Goal: Find specific page/section: Find specific page/section

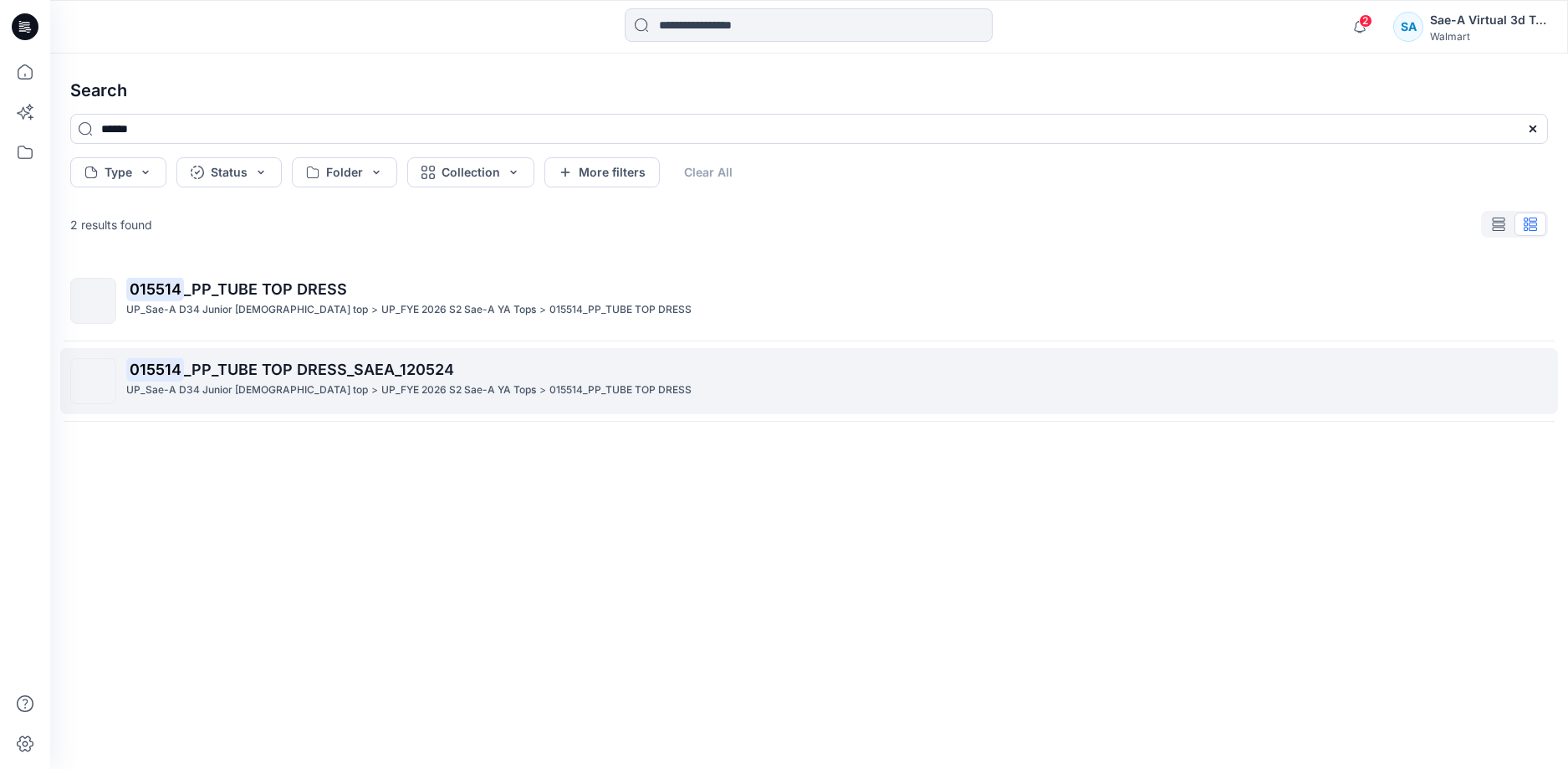
click at [377, 370] on span "_PP_TUBE TOP DRESS_SAEA_120524" at bounding box center [319, 369] width 270 height 17
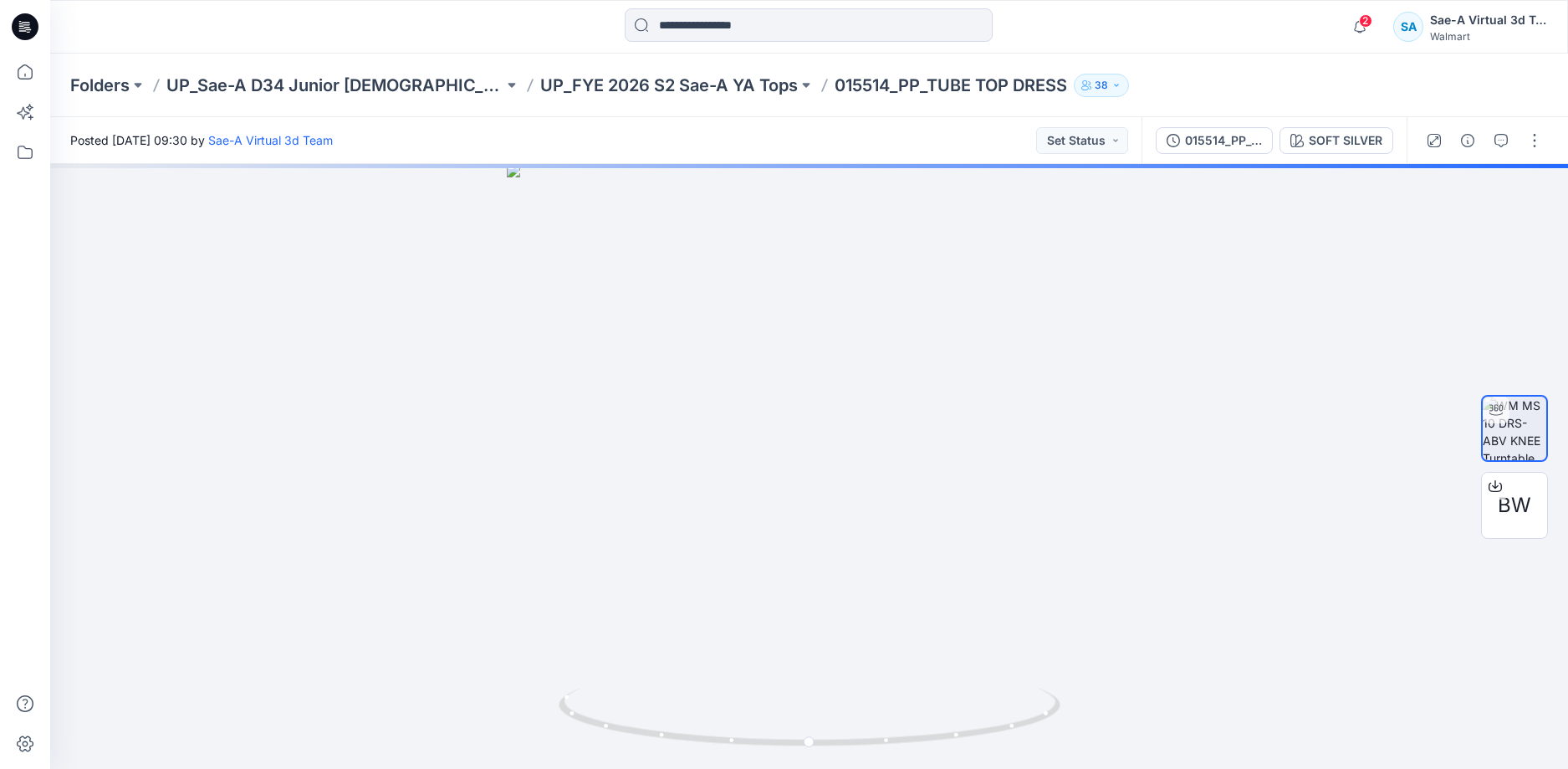
click at [1183, 156] on div "015514_PP_TUBE TOP DRESS_SAEA_120524 SOFT SILVER" at bounding box center [1273, 141] width 265 height 47
click at [1197, 148] on div "015514_PP_TUBE TOP DRESS_SAEA_120524" at bounding box center [1224, 140] width 77 height 18
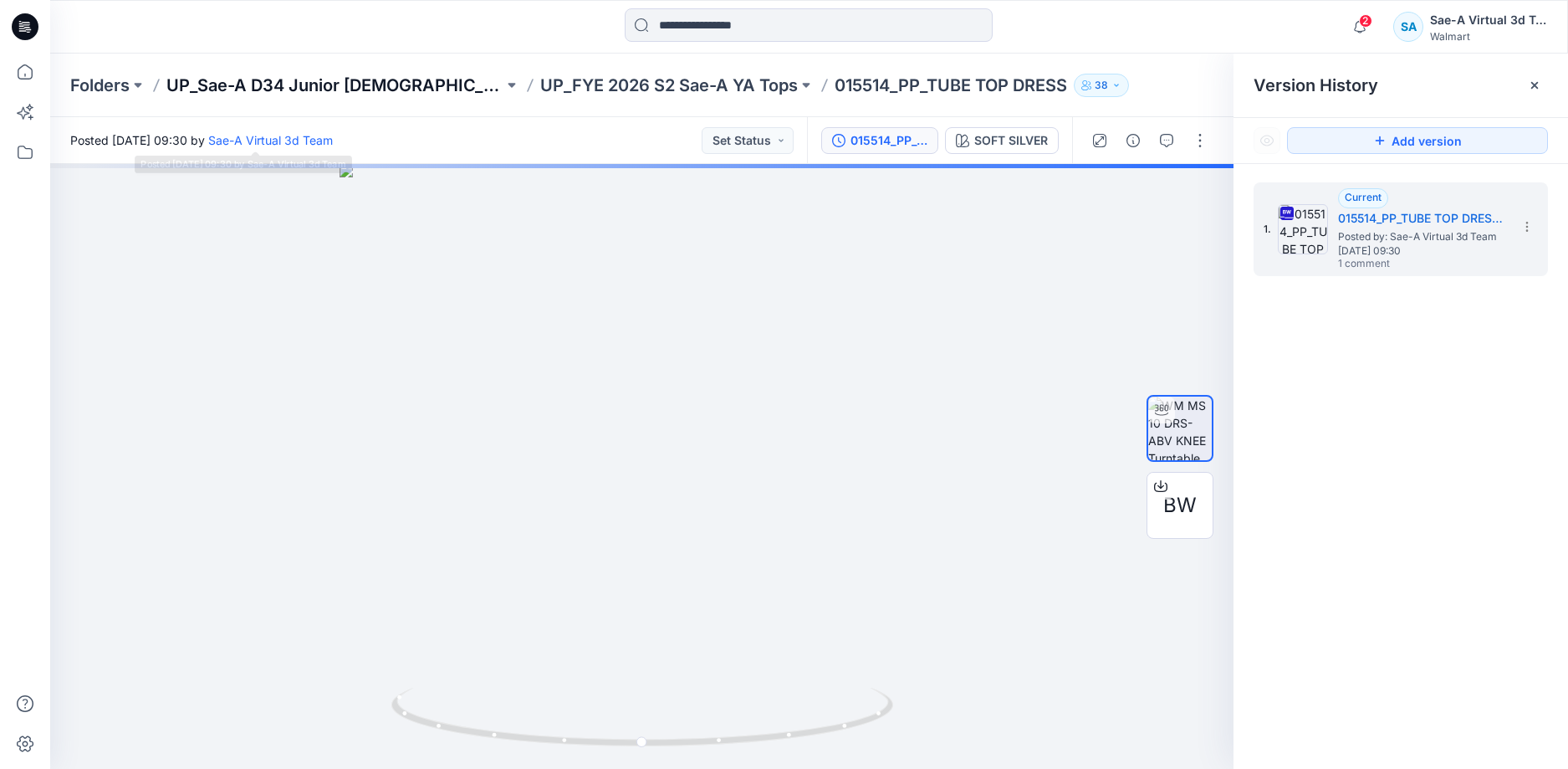
click at [354, 87] on p "UP_Sae-A D34 Junior [DEMOGRAPHIC_DATA] top" at bounding box center [334, 85] width 337 height 23
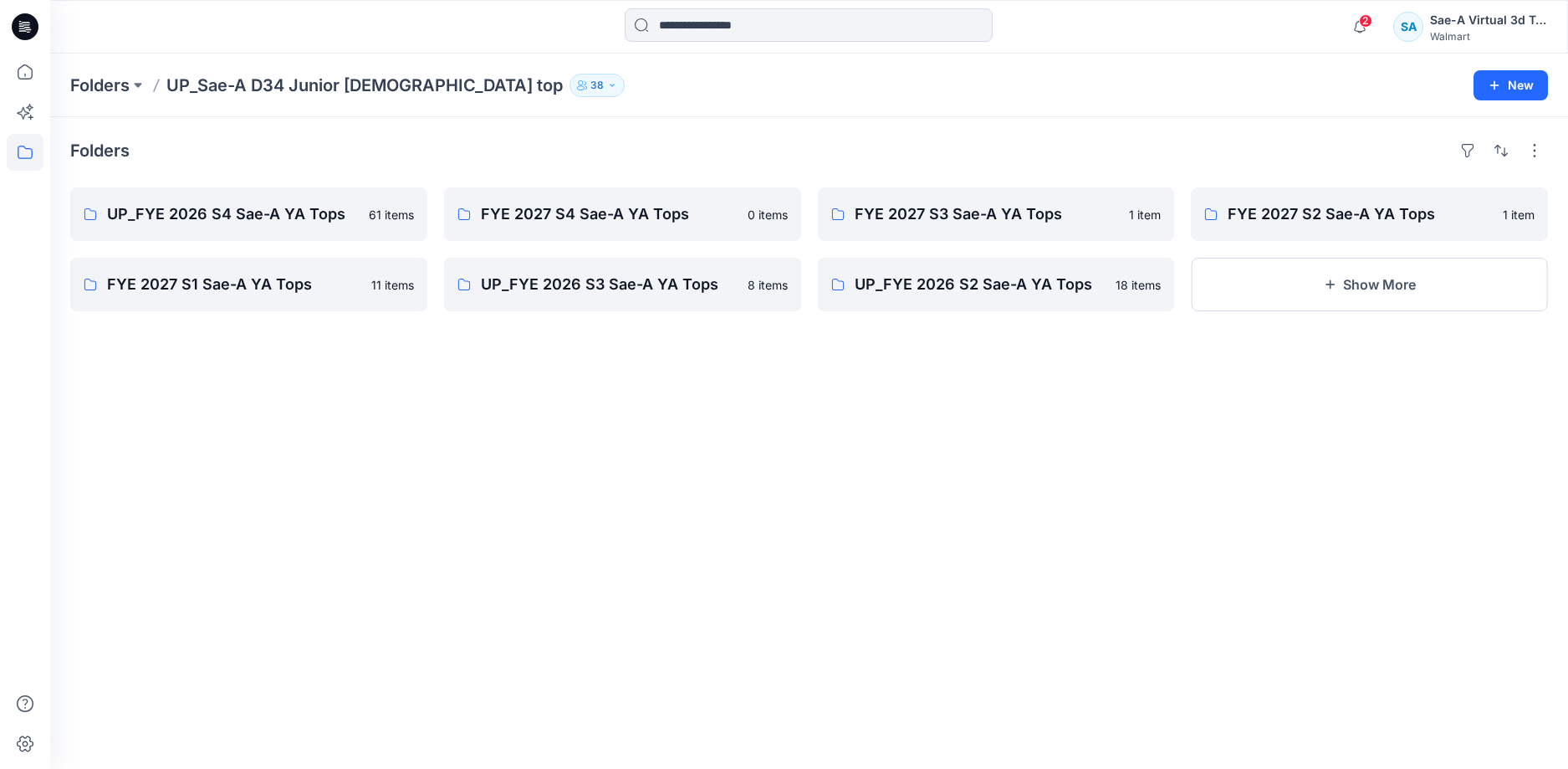
click at [522, 371] on div "Folders UP_FYE 2026 S4 Sae-A YA Tops 61 items FYE 2027 S1 Sae-A YA Tops 11 item…" at bounding box center [810, 443] width 1518 height 652
click at [1345, 206] on p "FYE 2027 S2 Sae-A YA Tops" at bounding box center [1368, 214] width 280 height 23
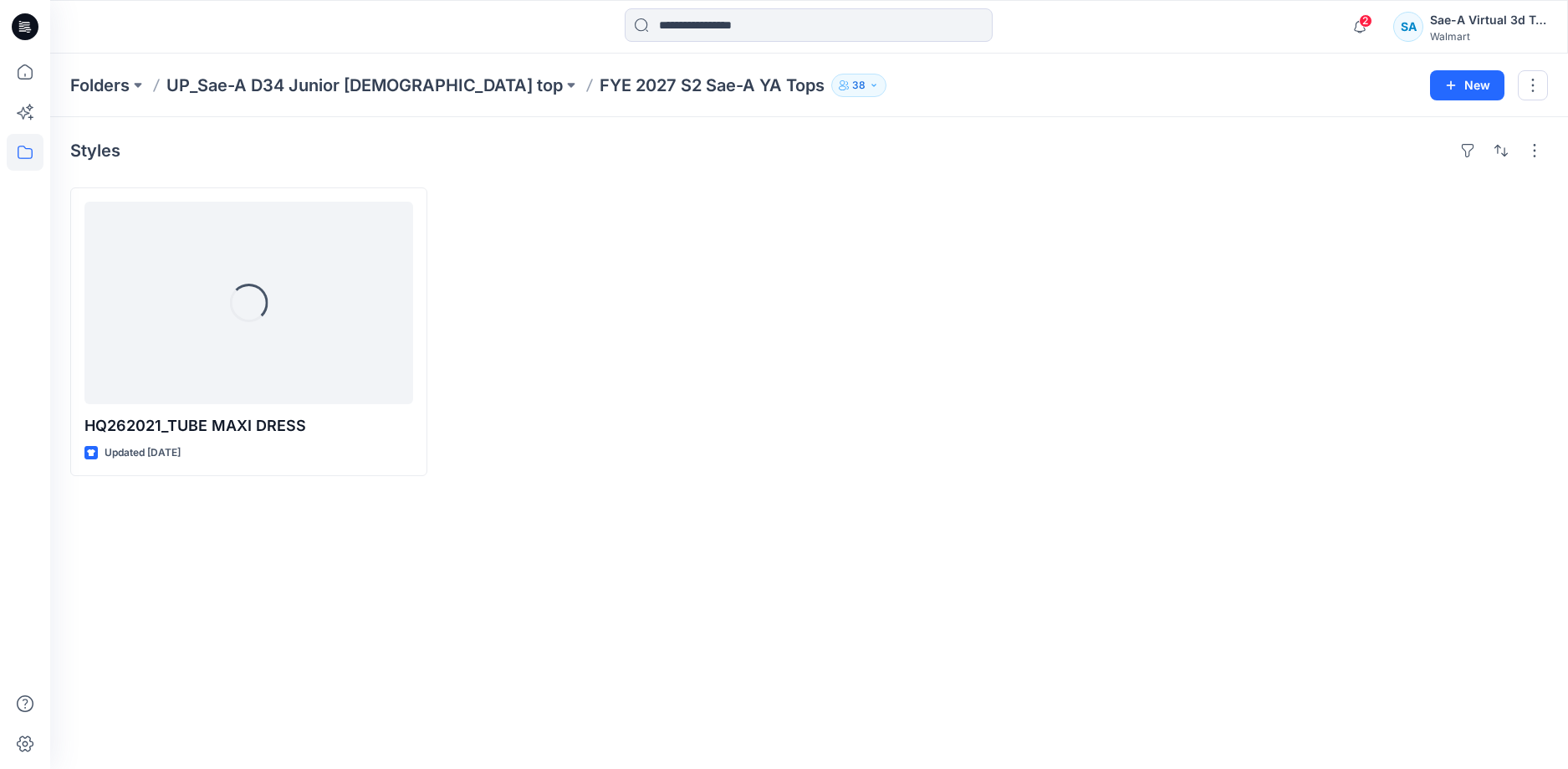
click at [791, 370] on div at bounding box center [622, 331] width 357 height 288
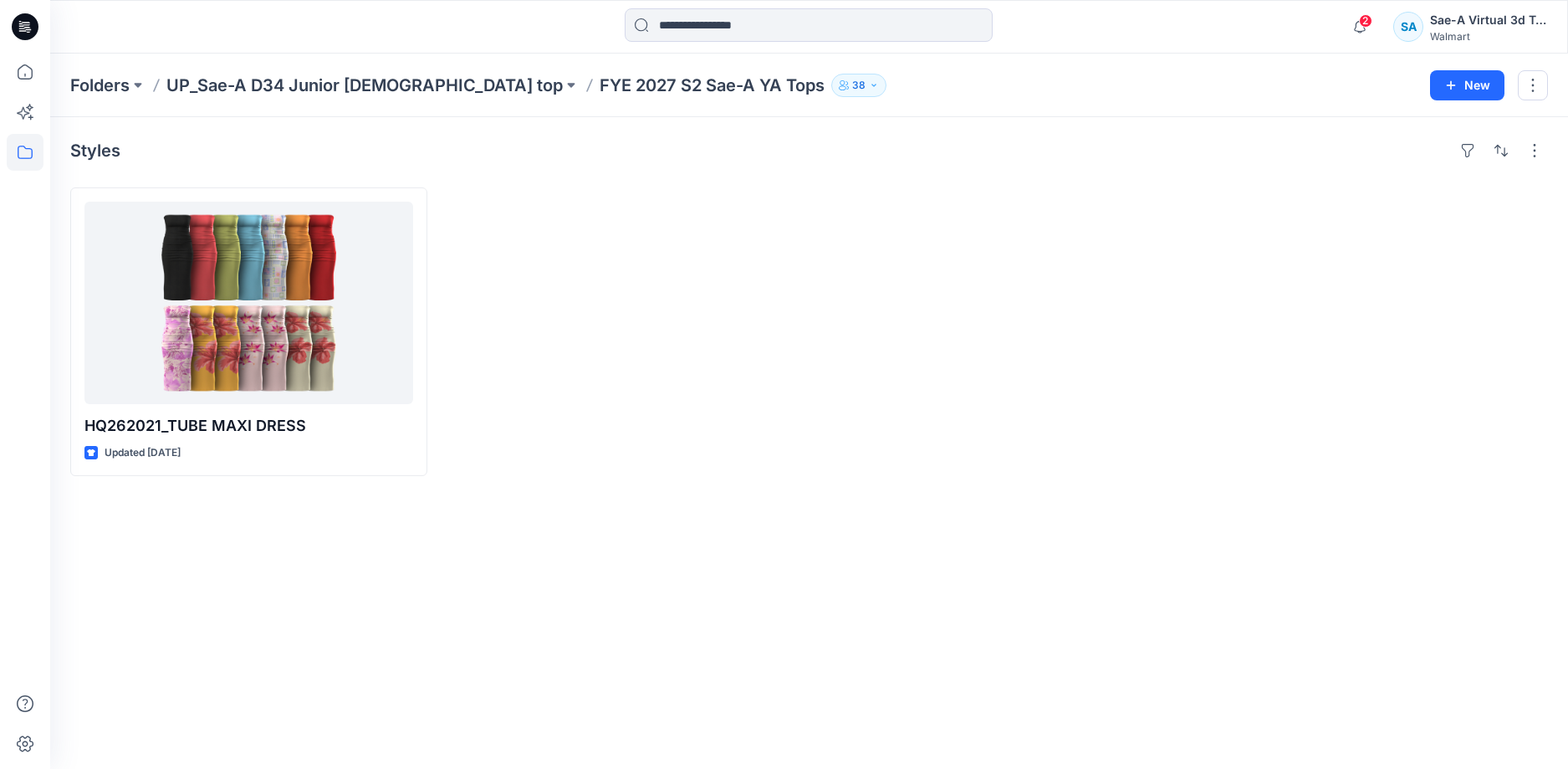
click at [793, 369] on div at bounding box center [622, 331] width 357 height 288
click at [561, 175] on div "Styles HQ262021_TUBE MAXI DRESS Updated 19 days ago" at bounding box center [810, 443] width 1518 height 652
click at [590, 482] on div "Styles HQ262021_TUBE MAXI DRESS Updated 19 days ago" at bounding box center [810, 443] width 1518 height 652
click at [874, 340] on div at bounding box center [996, 331] width 357 height 288
click at [374, 78] on p "UP_Sae-A D34 Junior [DEMOGRAPHIC_DATA] top" at bounding box center [364, 85] width 397 height 23
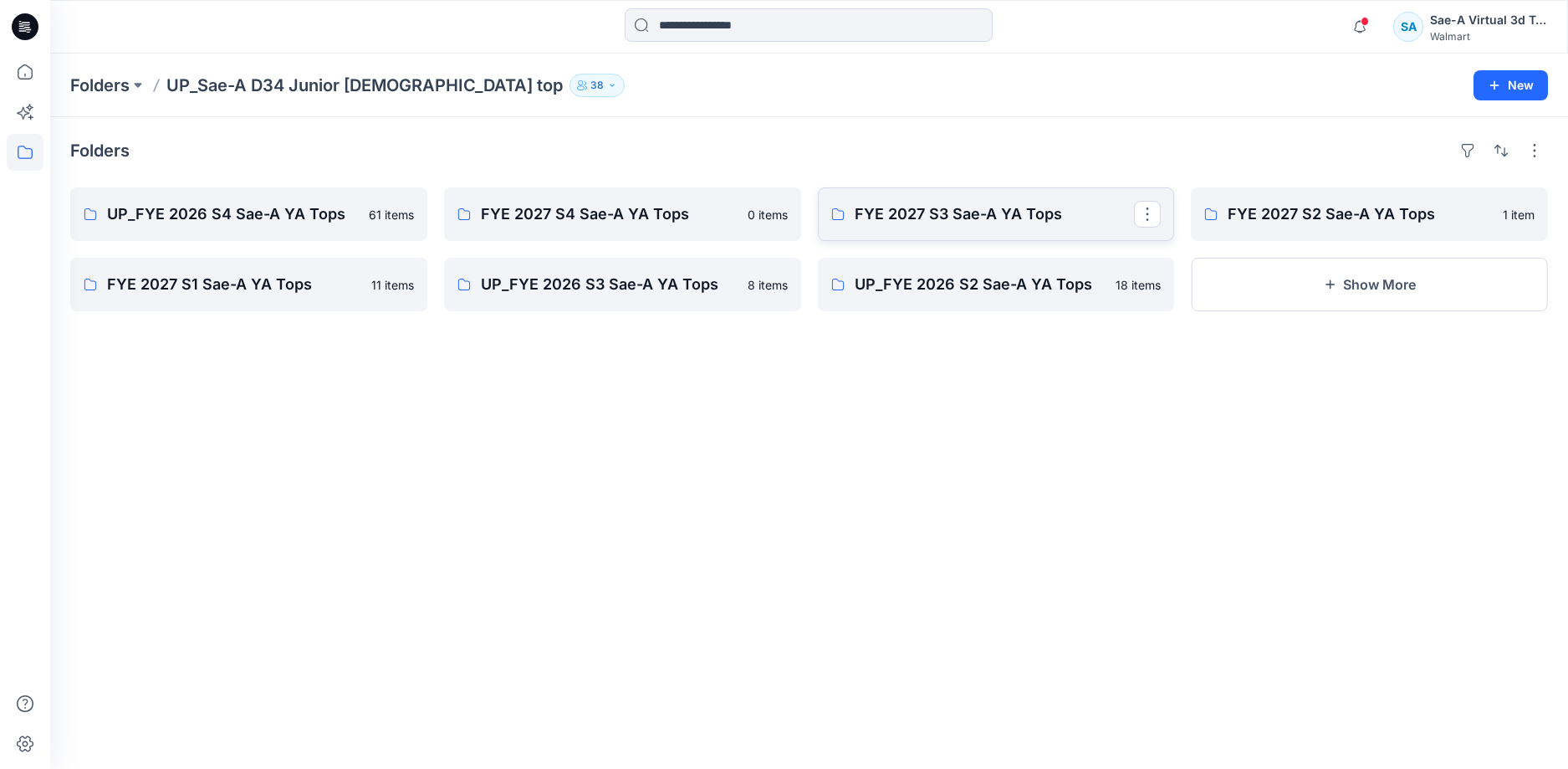
click at [1001, 228] on link "FYE 2027 S3 Sae-A YA Tops" at bounding box center [996, 213] width 357 height 53
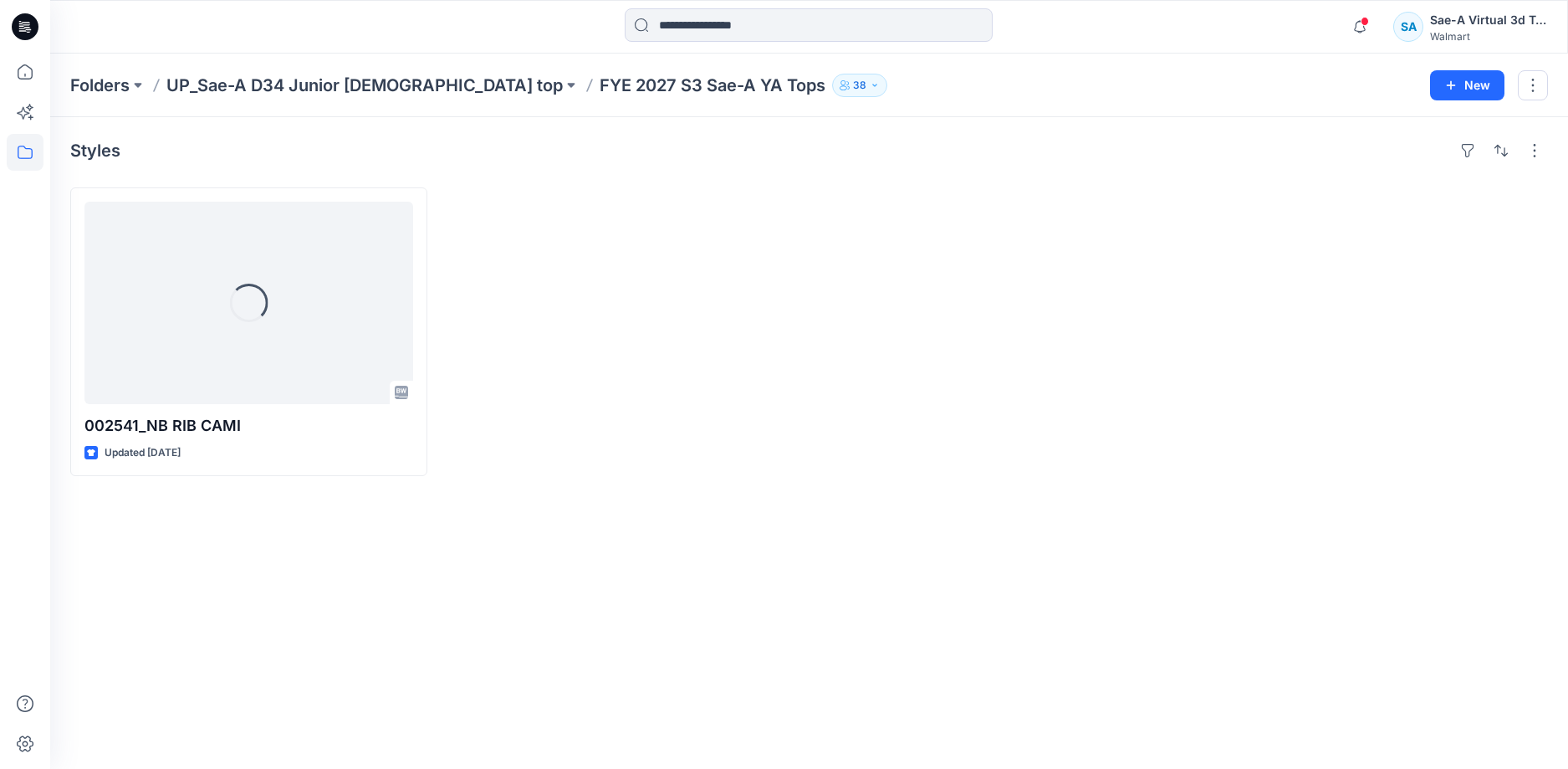
click at [482, 555] on div "Styles Loading... 002541_NB RIB CAMI Updated 12 days ago" at bounding box center [810, 443] width 1518 height 652
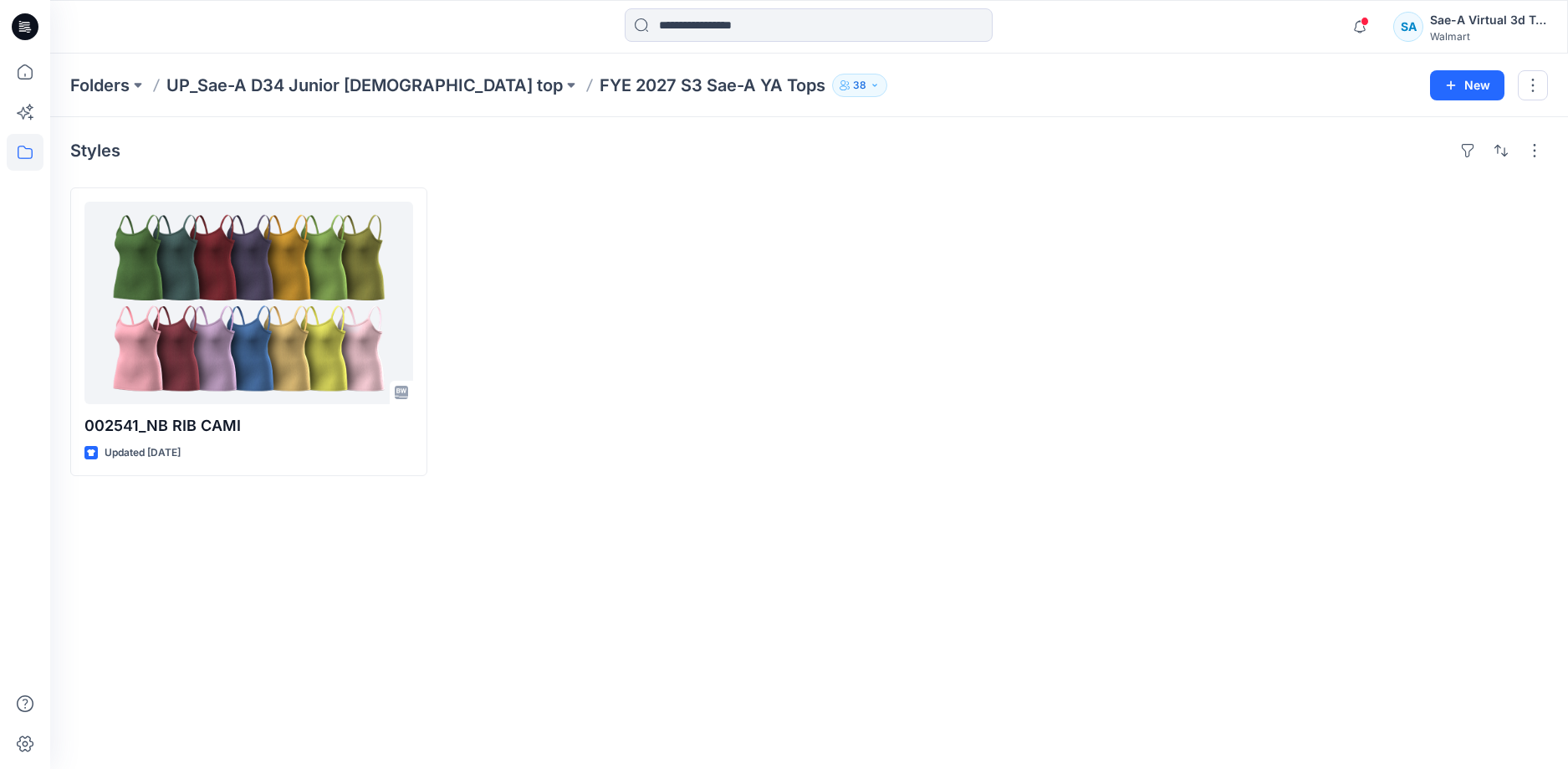
drag, startPoint x: 822, startPoint y: 669, endPoint x: 746, endPoint y: 732, distance: 98.7
click at [821, 669] on div "Styles 002541_NB RIB CAMI Updated 12 days ago" at bounding box center [810, 443] width 1518 height 652
click at [606, 522] on div "Styles 002541_NB RIB CAMI Updated 12 days ago" at bounding box center [810, 443] width 1518 height 652
click at [331, 90] on p "UP_Sae-A D34 Junior [DEMOGRAPHIC_DATA] top" at bounding box center [364, 85] width 397 height 23
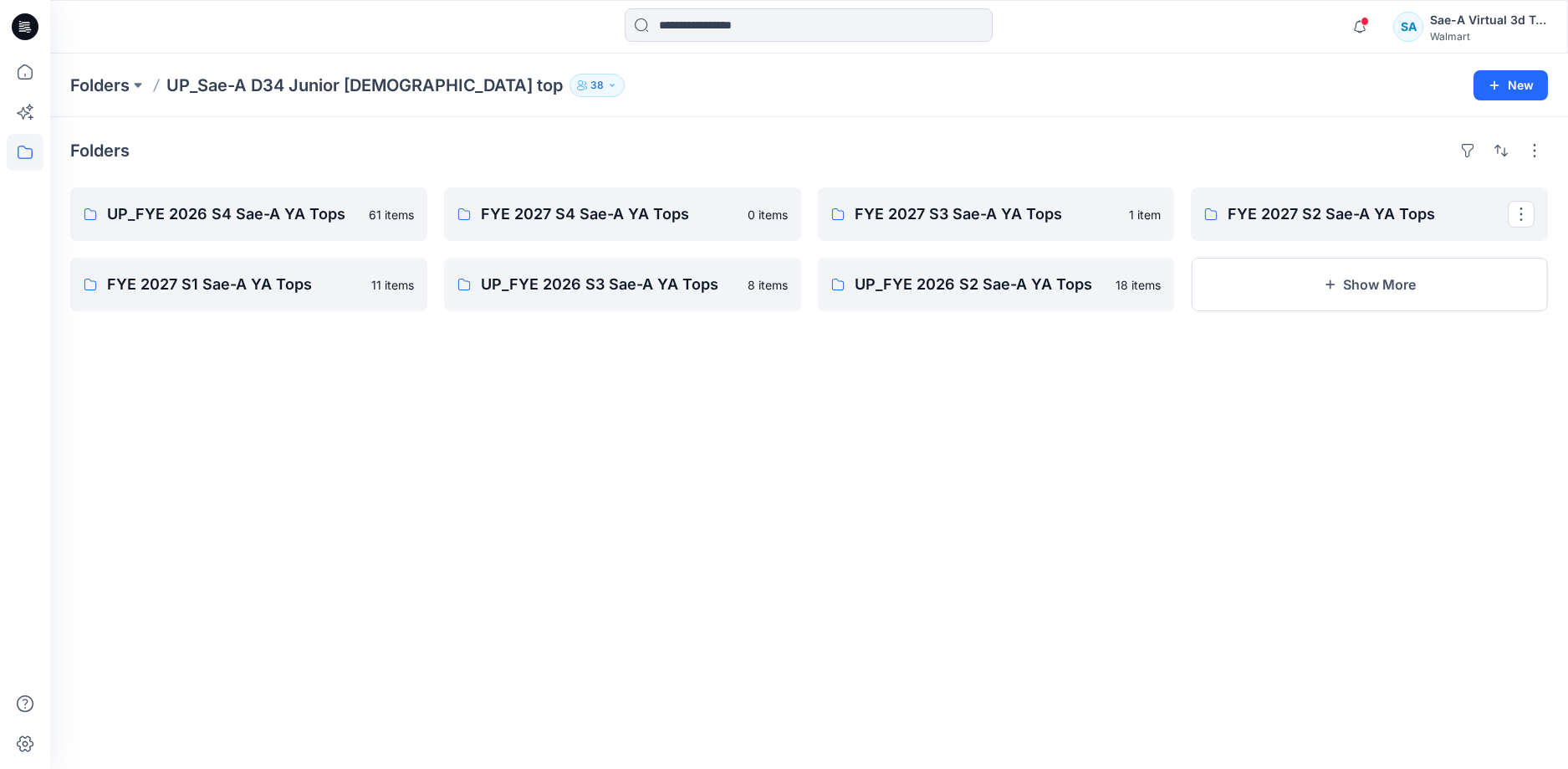
drag, startPoint x: 1353, startPoint y: 220, endPoint x: 834, endPoint y: 611, distance: 649.8
click at [1352, 222] on p "FYE 2027 S2 Sae-A YA Tops" at bounding box center [1368, 214] width 280 height 23
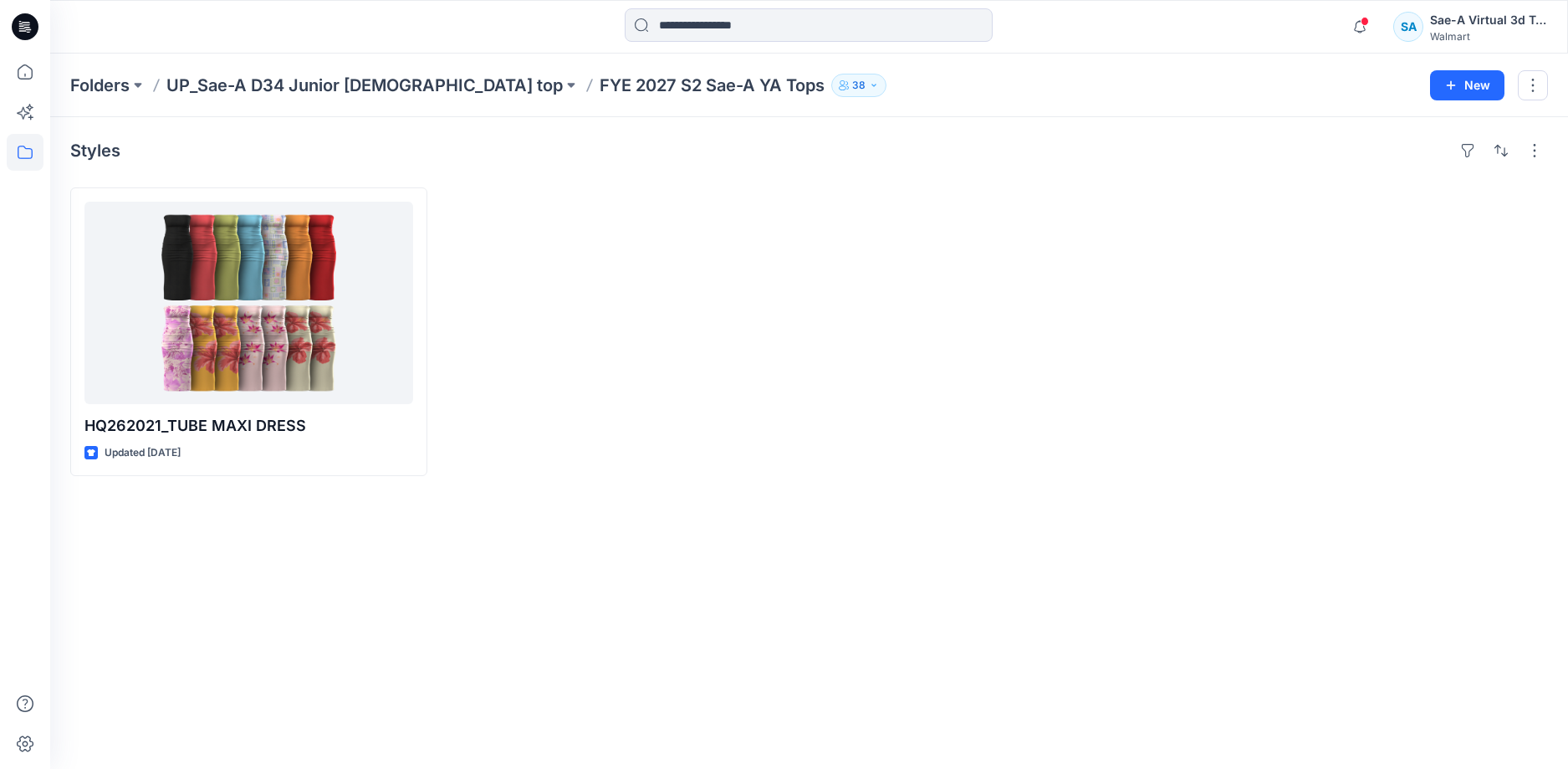
click at [699, 250] on div at bounding box center [622, 331] width 357 height 288
click at [212, 563] on div "Styles HQ262021_TUBE MAXI DRESS Updated 19 days ago" at bounding box center [810, 443] width 1518 height 652
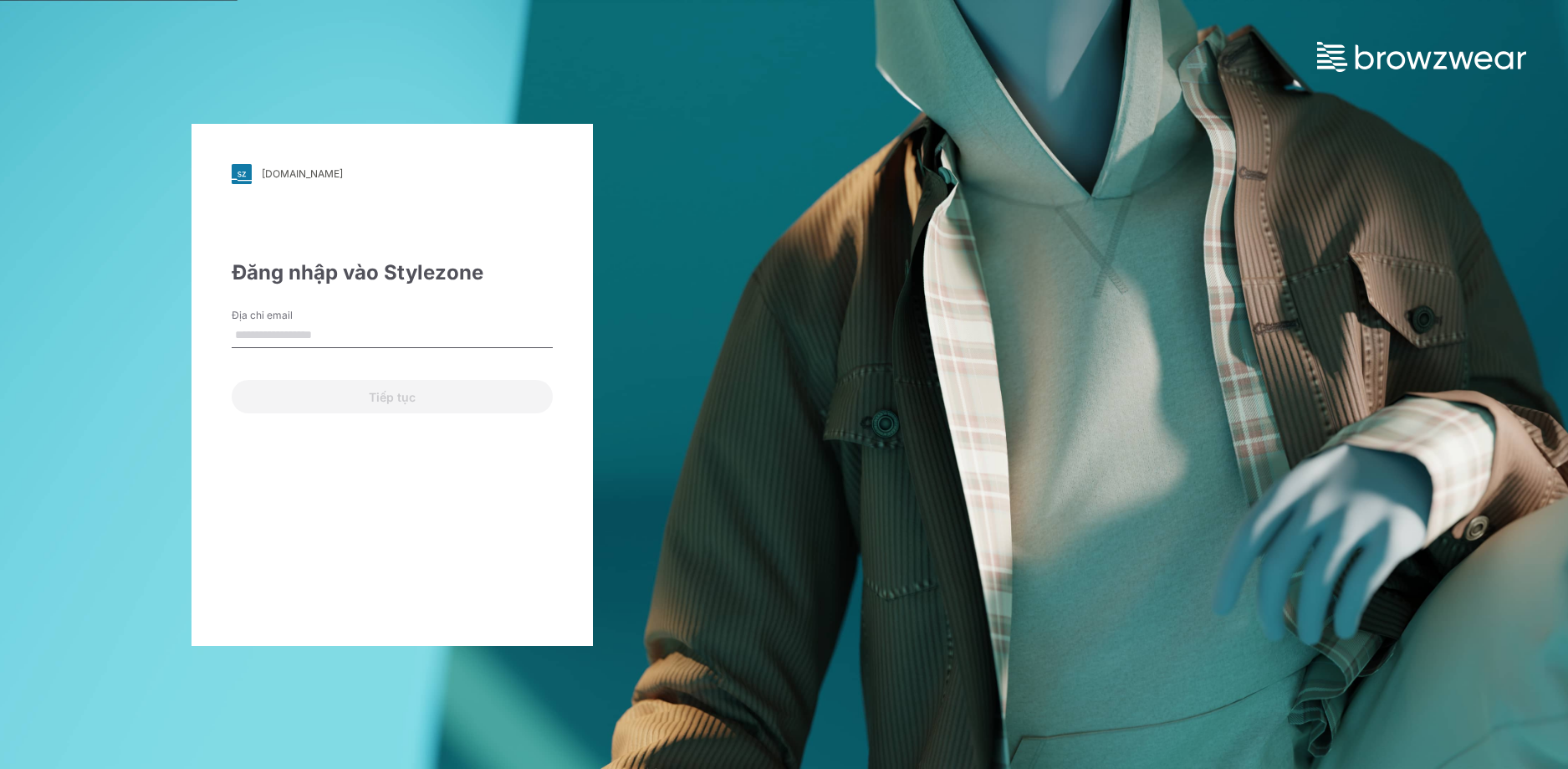
click at [343, 327] on input "Địa chỉ email" at bounding box center [391, 335] width 321 height 25
type input "**********"
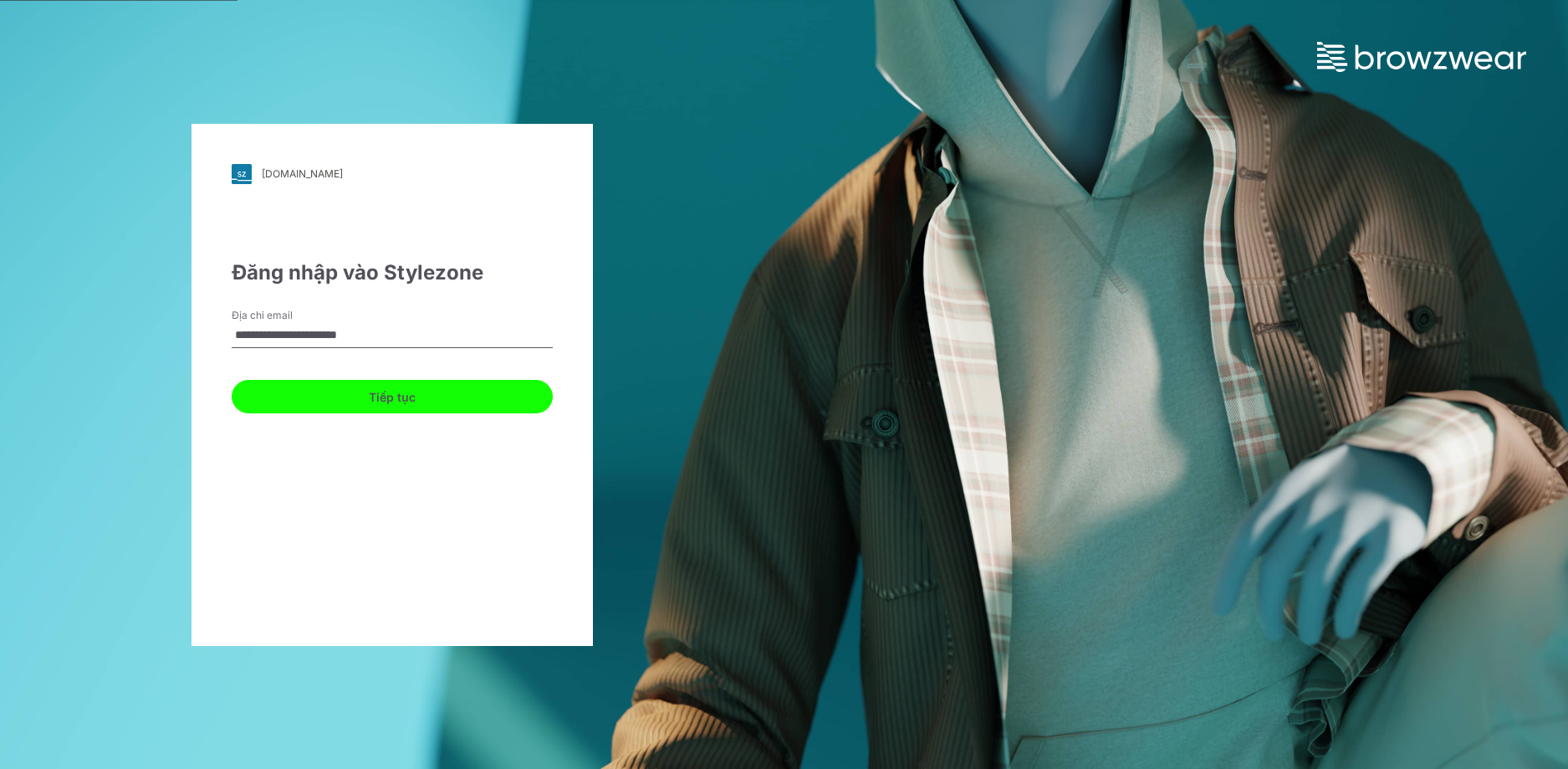
click at [349, 395] on button "Tiếp tục" at bounding box center [391, 396] width 321 height 33
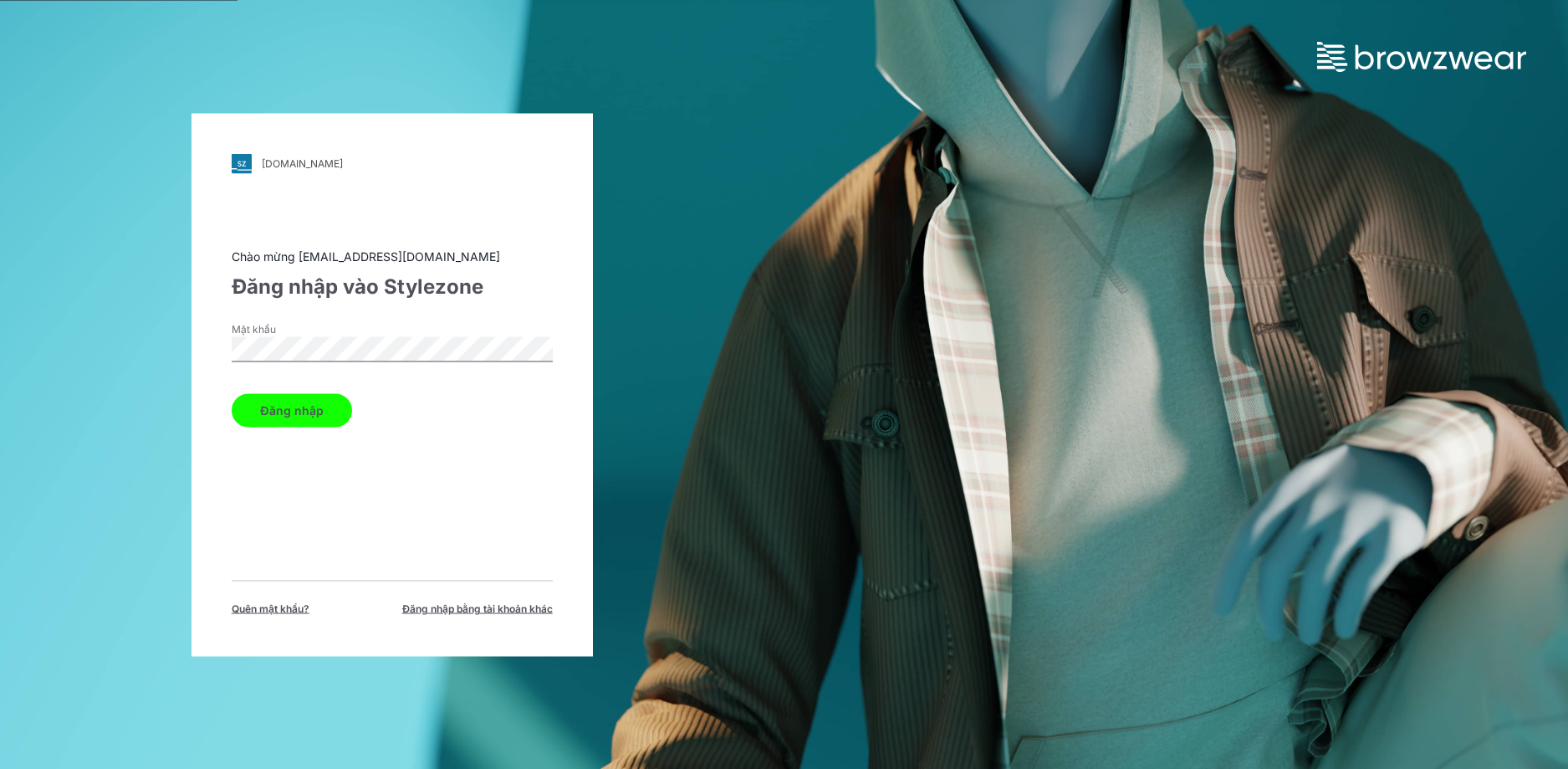
click at [298, 401] on font "Đăng nhập" at bounding box center [292, 409] width 63 height 19
click at [299, 416] on font "Đăng nhập" at bounding box center [292, 410] width 63 height 14
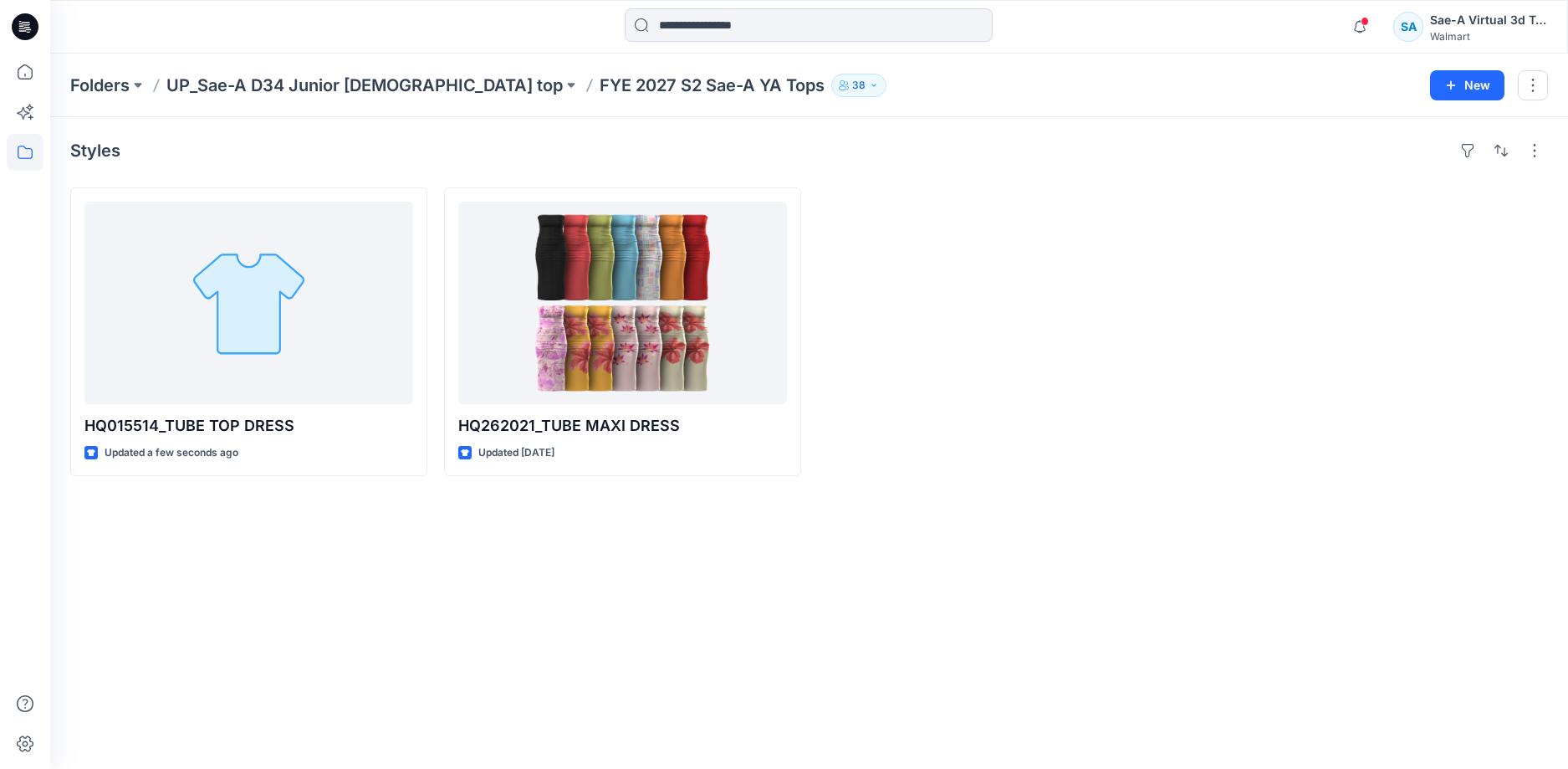
click at [1159, 528] on div "Styles HQ015514_TUBE TOP DRESS Updated a few seconds ago HQ262021_TUBE MAXI DRE…" at bounding box center [810, 443] width 1518 height 652
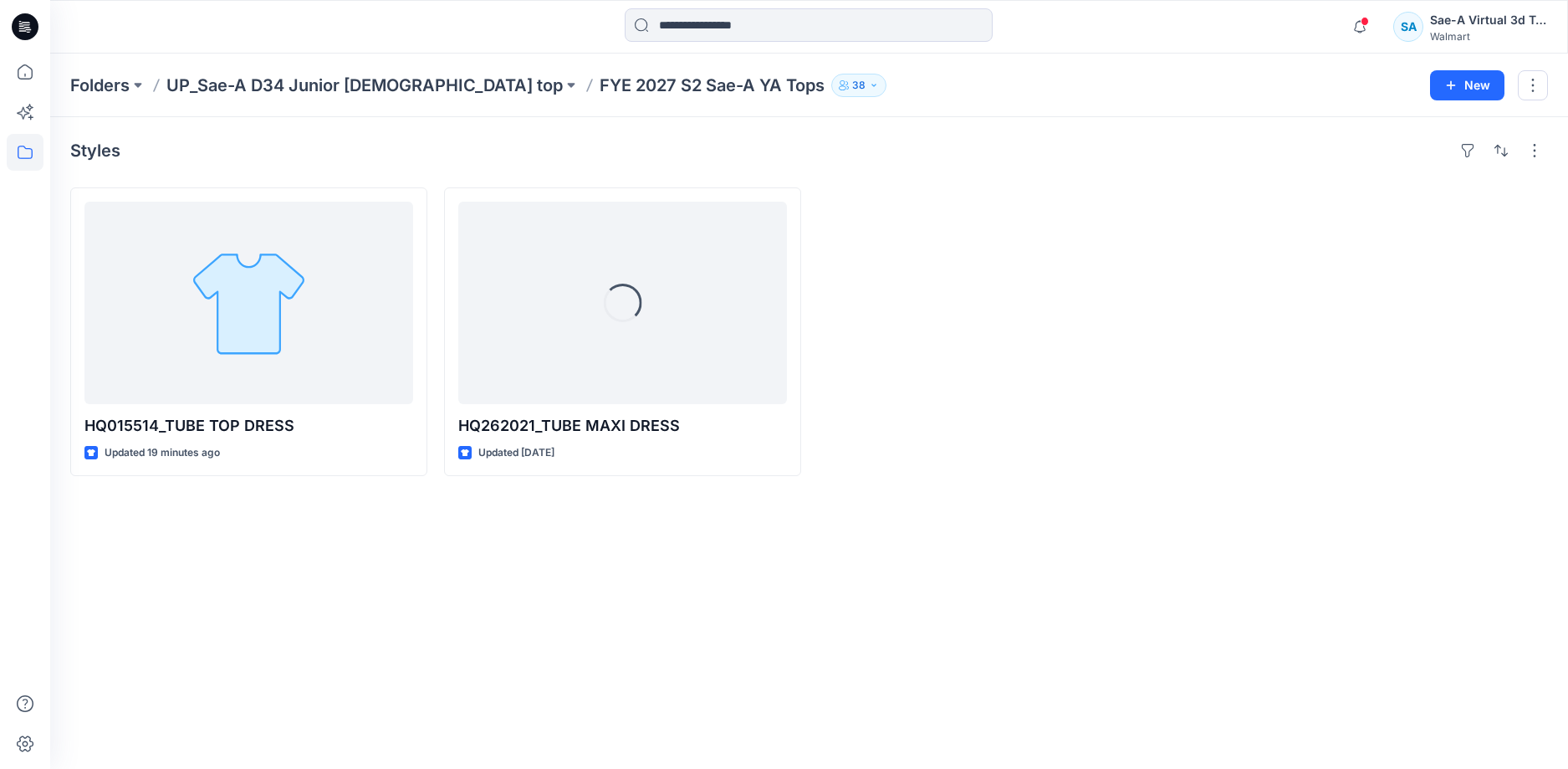
click at [1141, 423] on div at bounding box center [996, 331] width 357 height 288
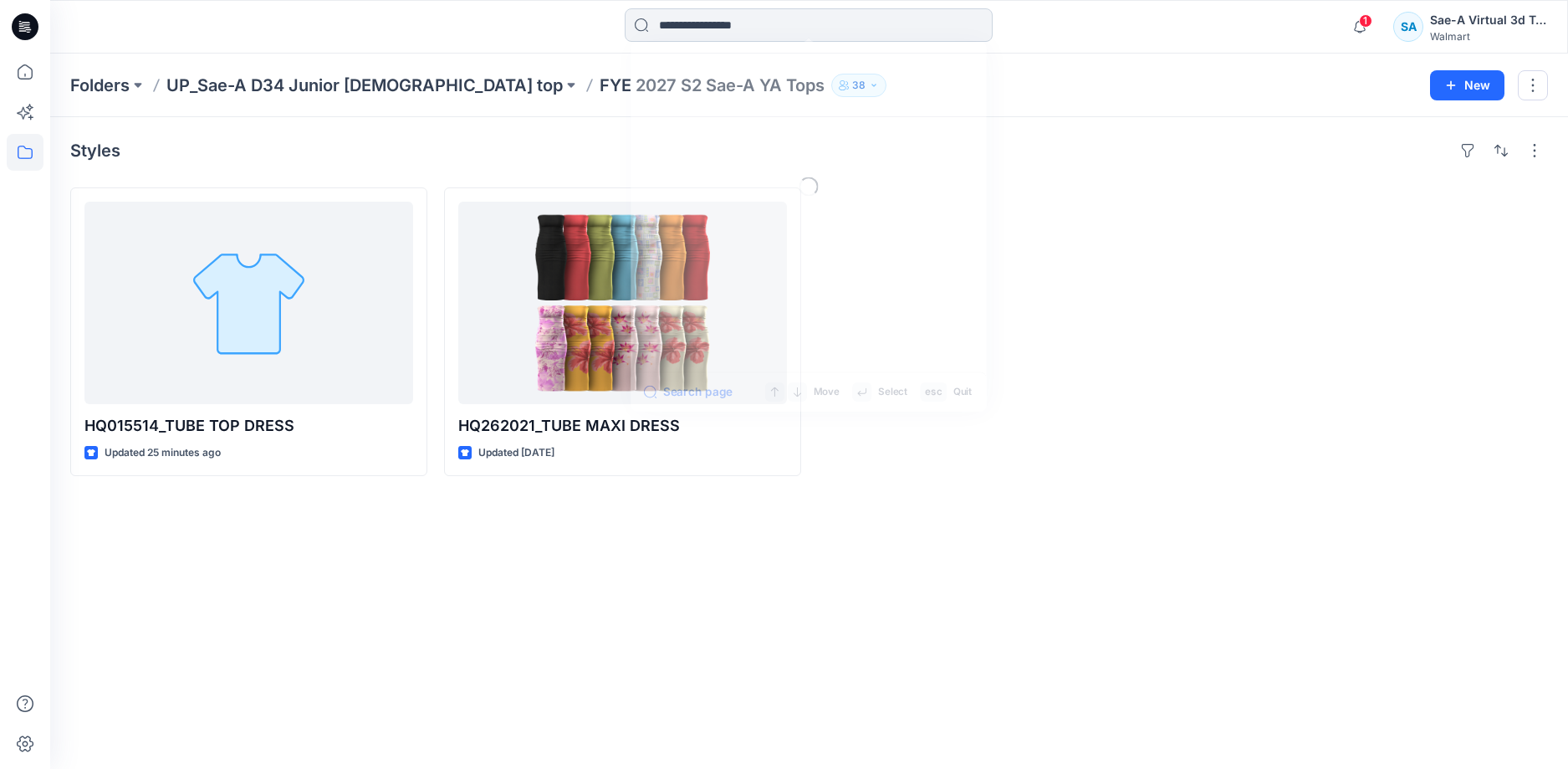
click at [646, 28] on input at bounding box center [808, 24] width 368 height 33
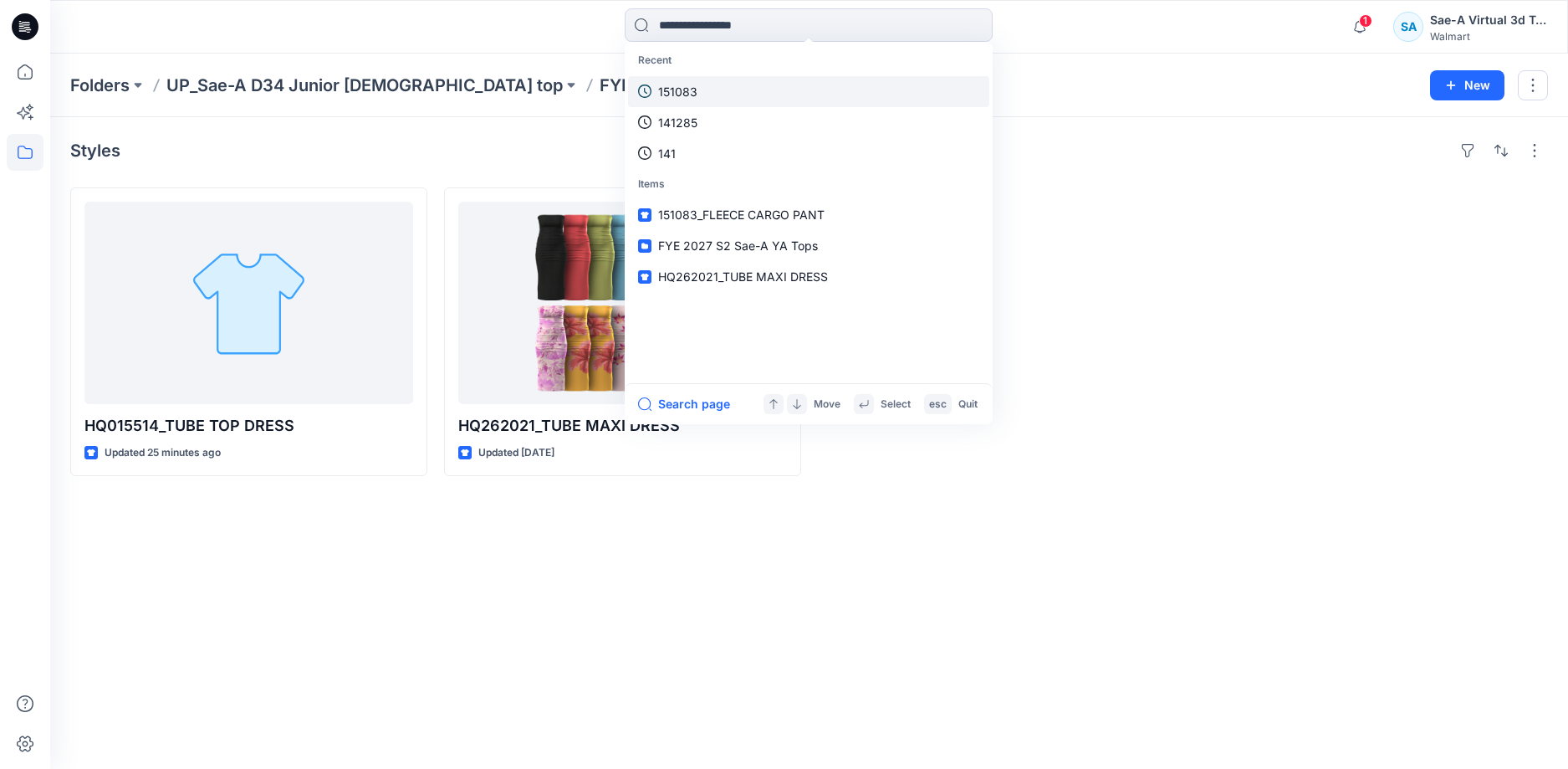
click at [697, 90] on link "151083" at bounding box center [809, 91] width 361 height 31
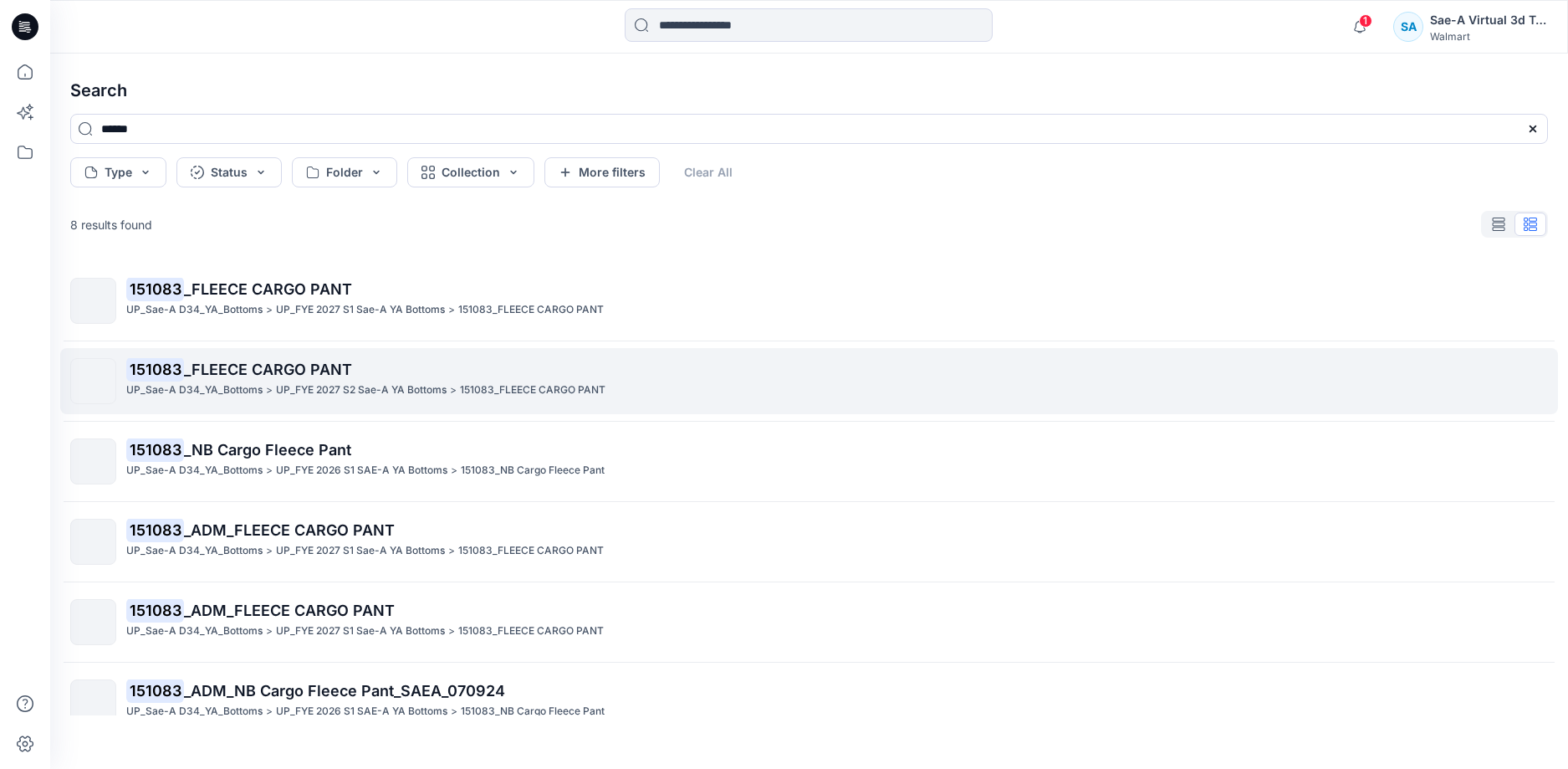
click at [293, 365] on span "_FLEECE CARGO PANT" at bounding box center [268, 369] width 168 height 17
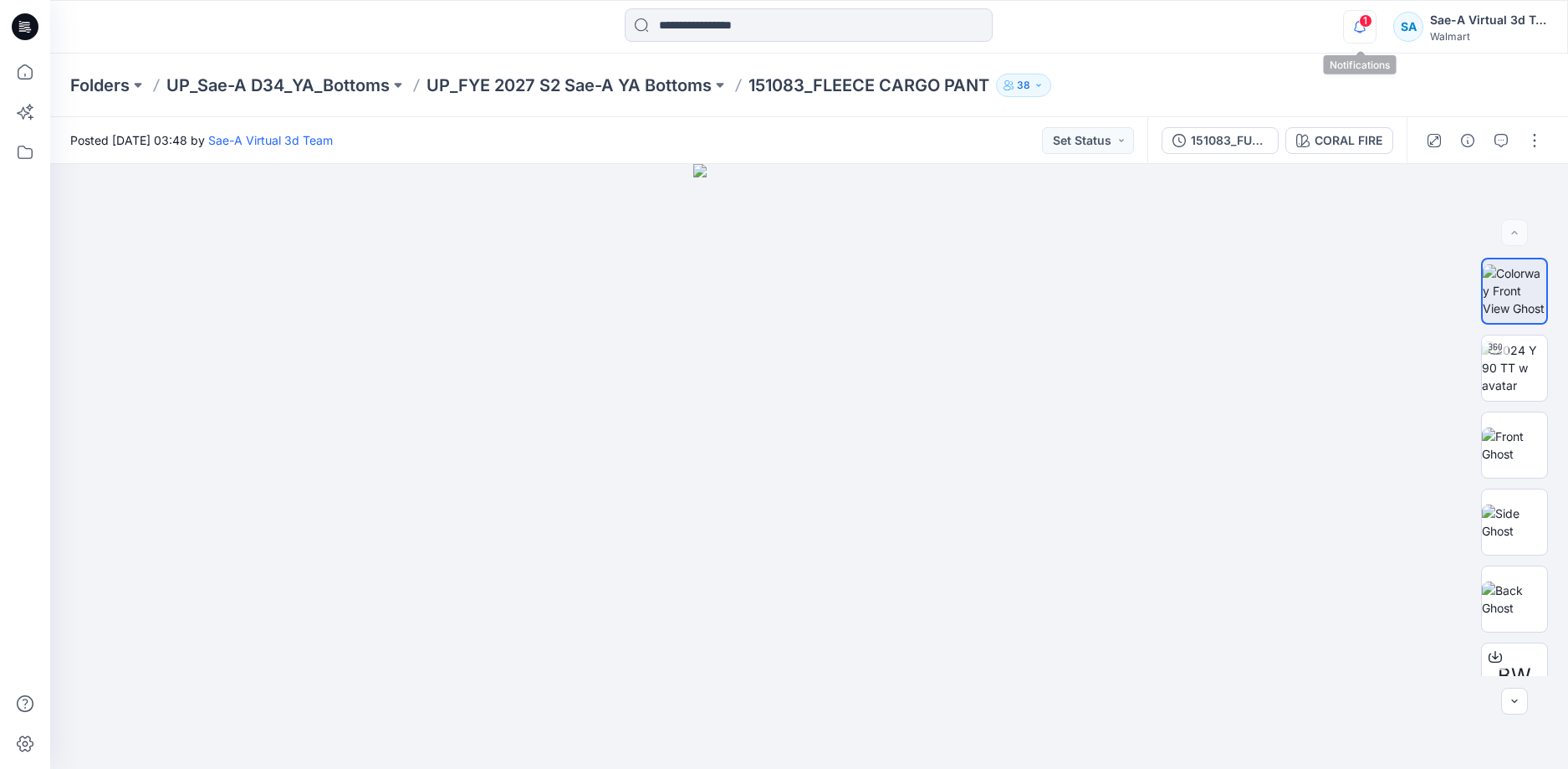
click at [1354, 34] on icon "button" at bounding box center [1359, 26] width 32 height 33
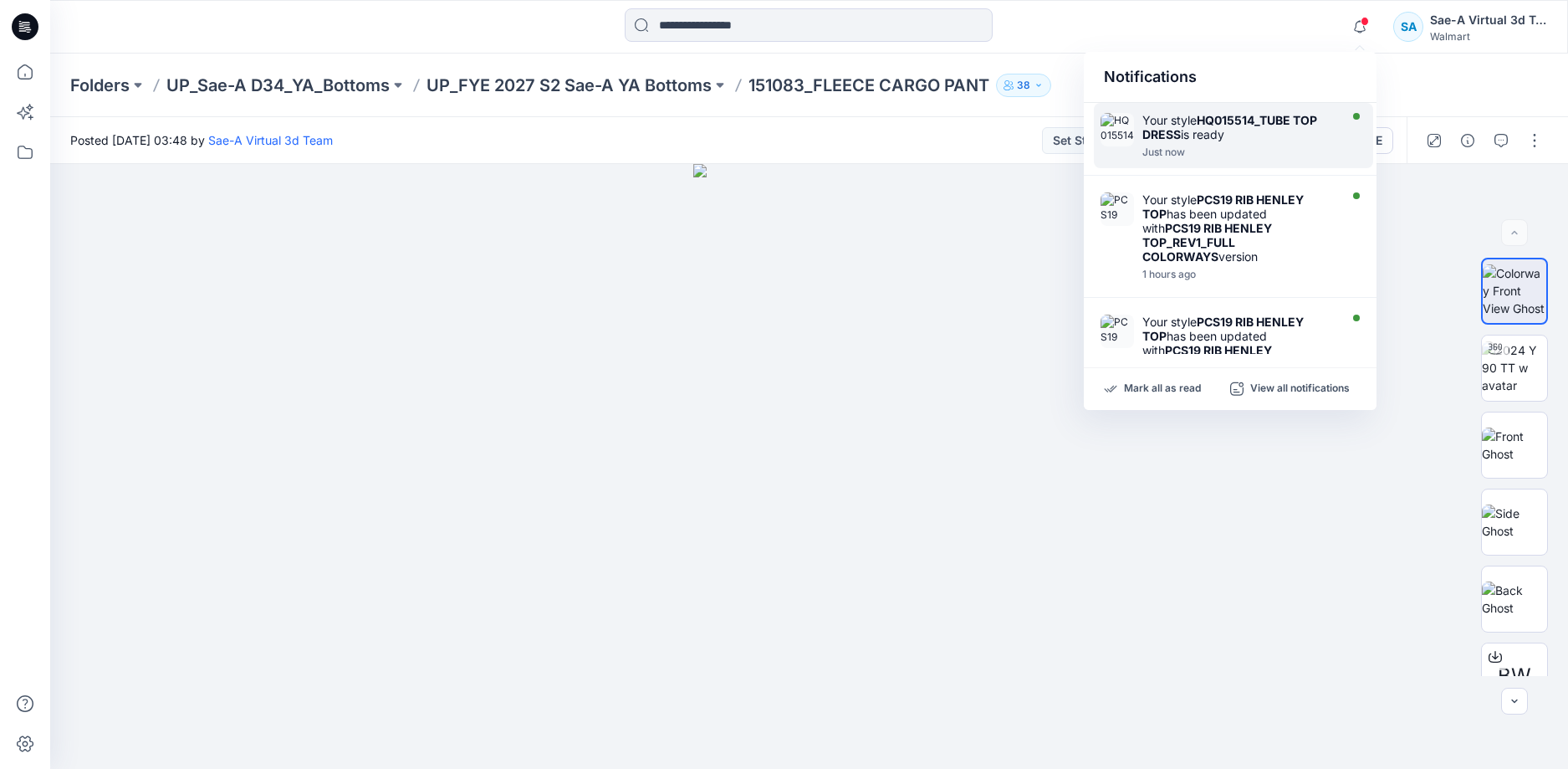
click at [1210, 118] on strong "HQ015514_TUBE TOP DRESS" at bounding box center [1229, 127] width 174 height 28
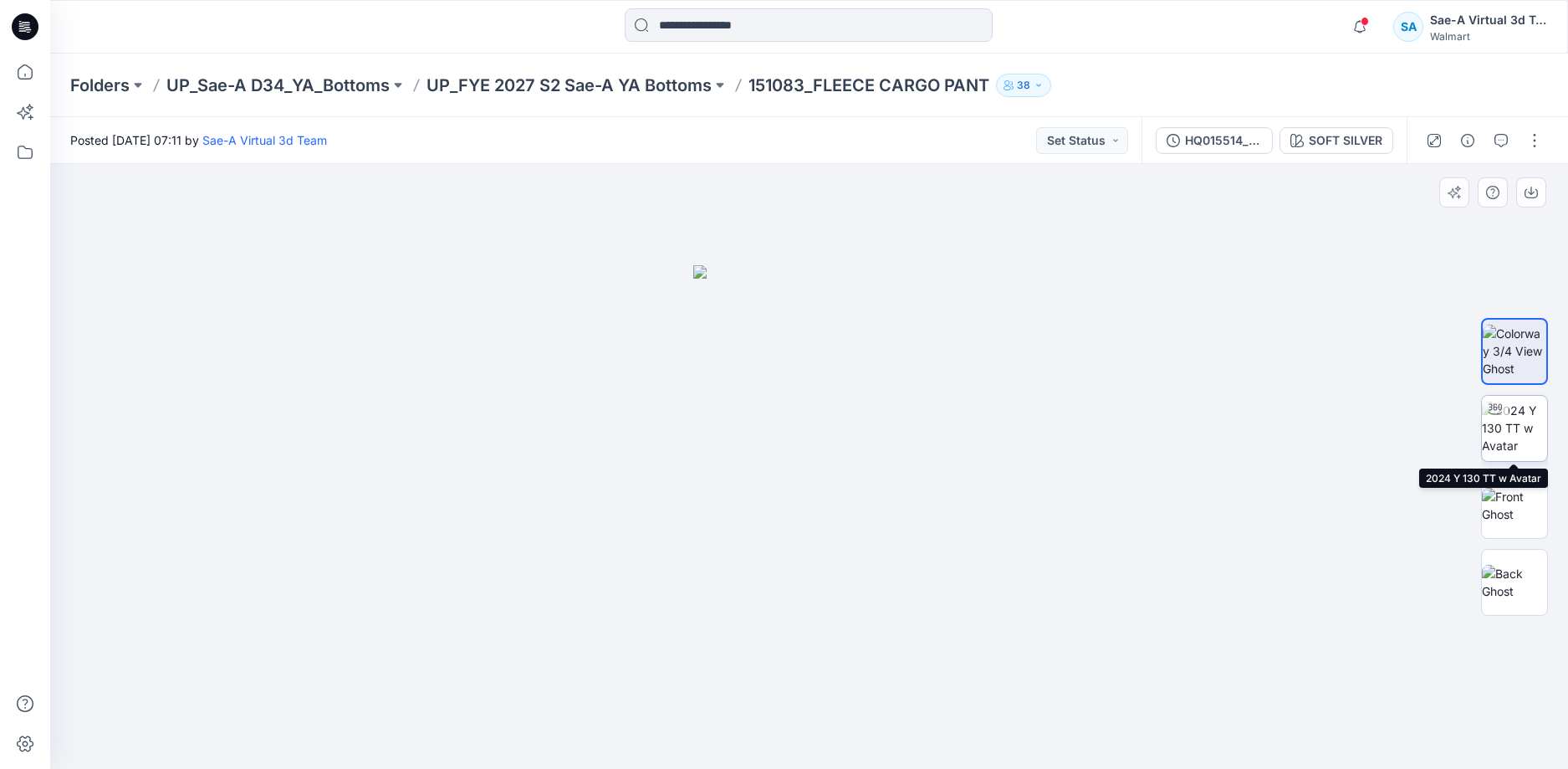
click at [1523, 415] on img at bounding box center [1515, 427] width 65 height 52
